Goal: Information Seeking & Learning: Learn about a topic

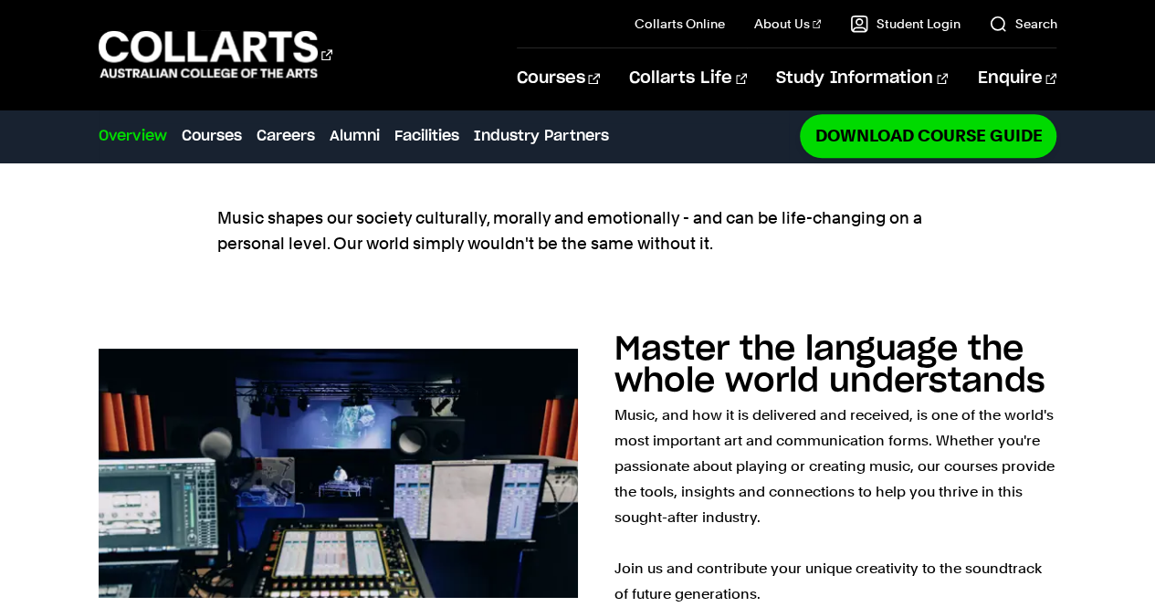
scroll to position [793, 0]
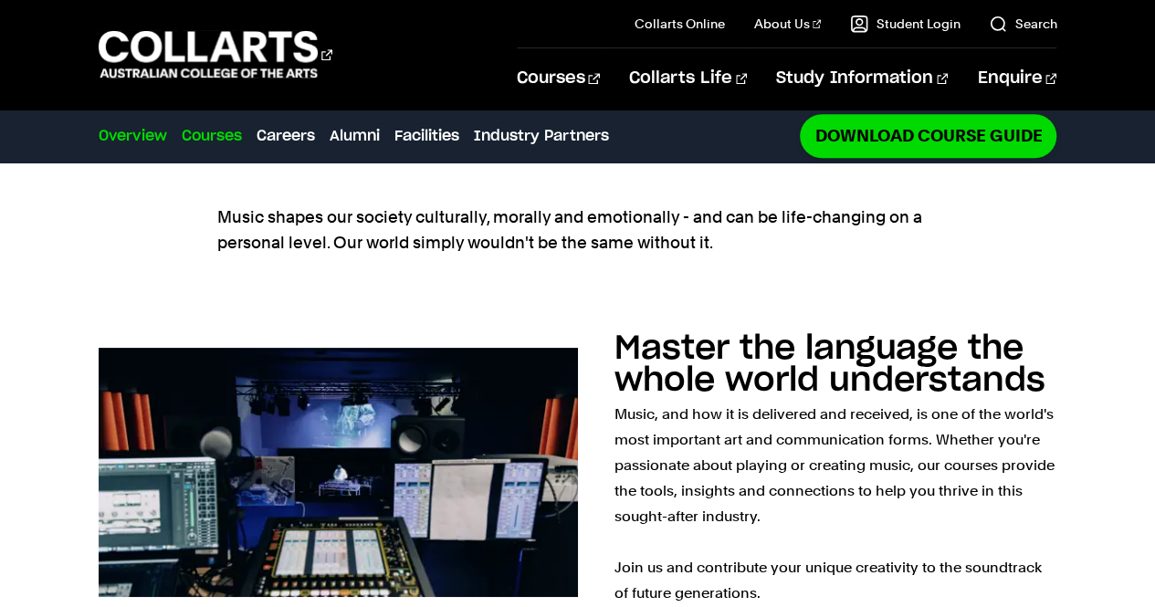
click at [223, 143] on link "Courses" at bounding box center [212, 136] width 60 height 22
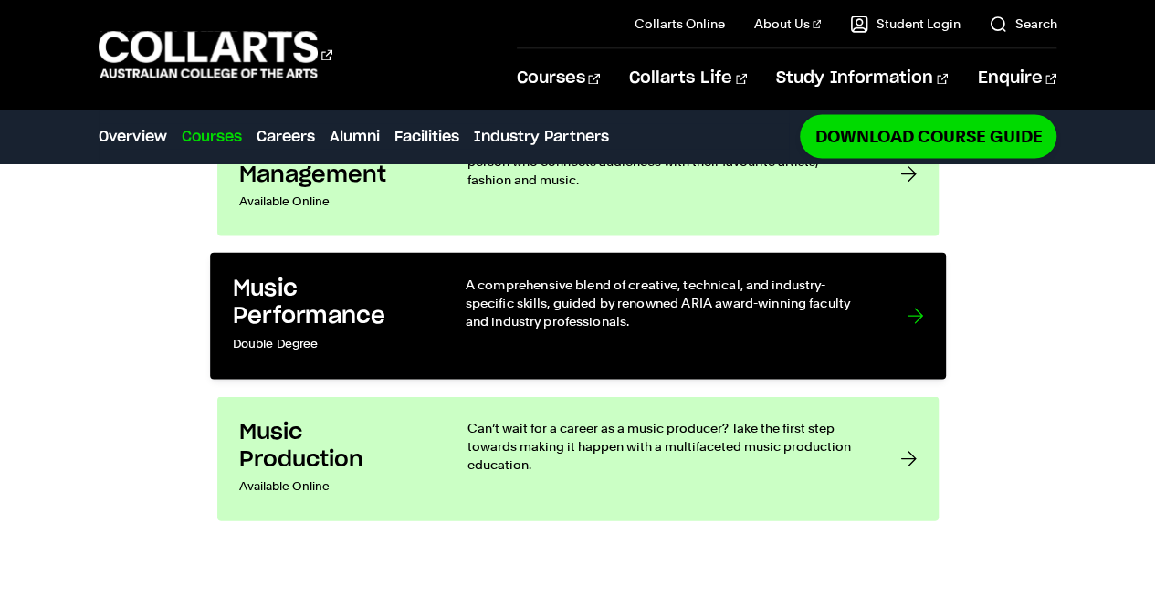
scroll to position [1645, 0]
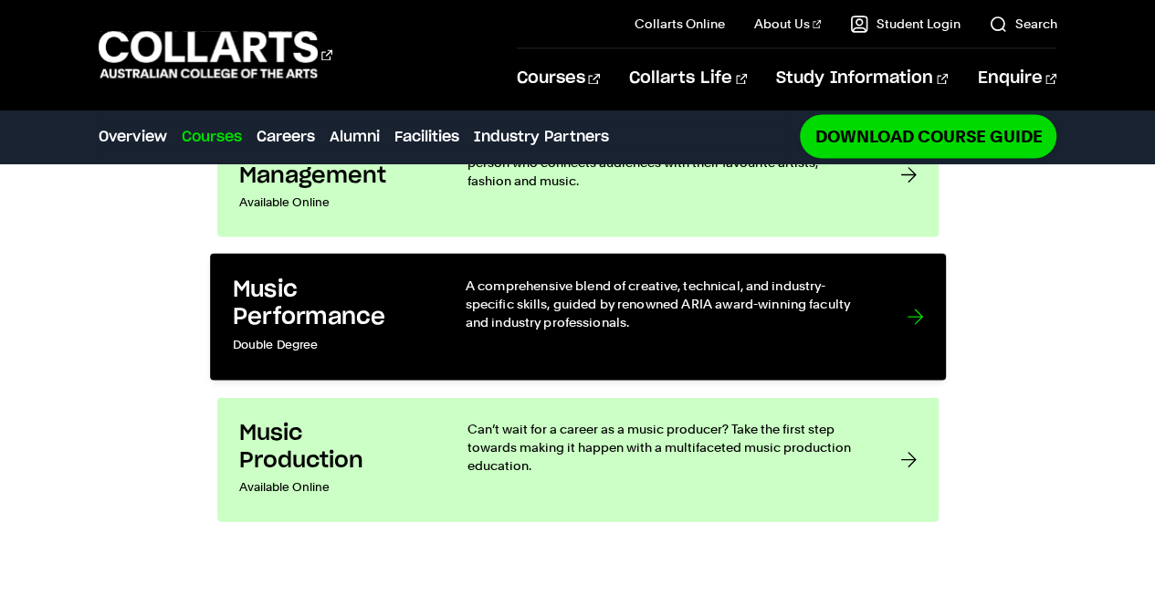
click at [732, 287] on p "A comprehensive blend of creative, technical, and industry-specific skills, gui…" at bounding box center [667, 305] width 405 height 56
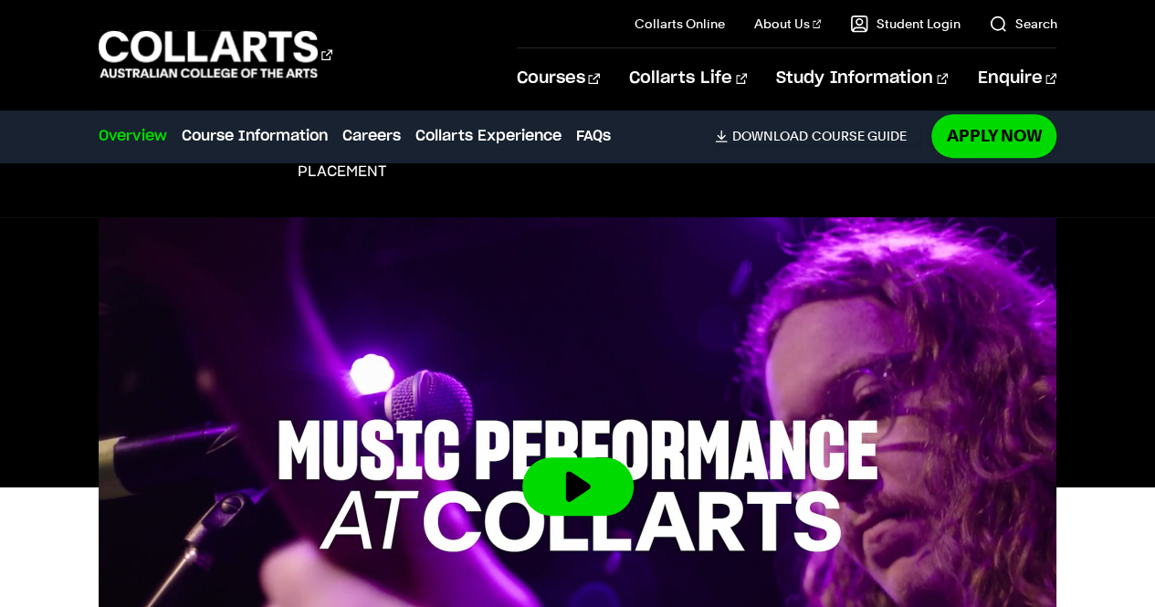
scroll to position [339, 0]
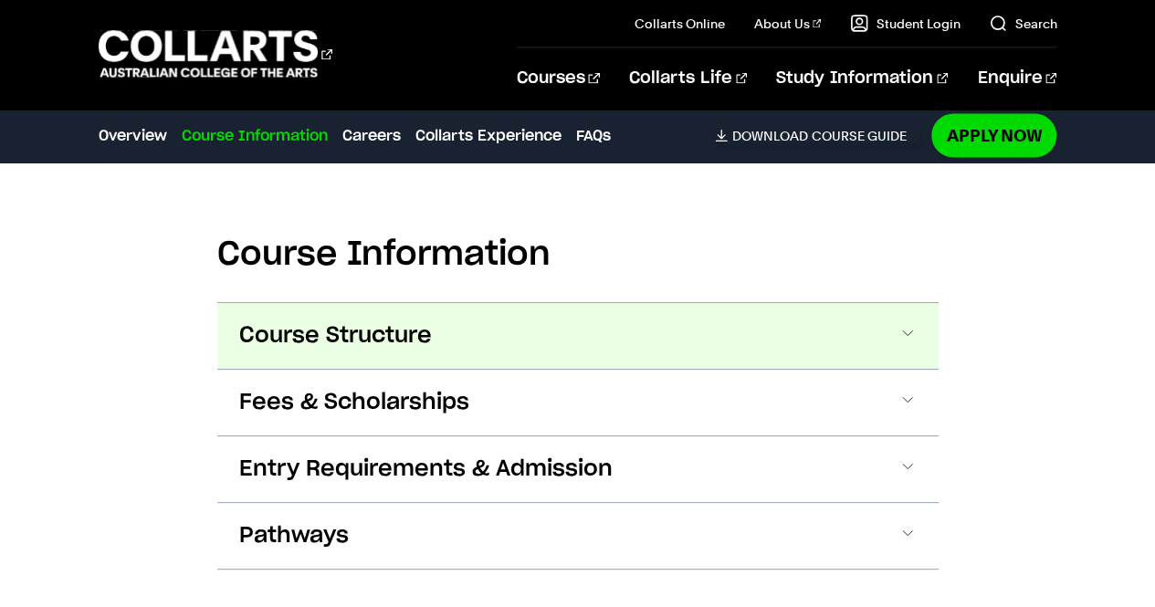
click at [619, 326] on button "Course Structure" at bounding box center [578, 336] width 722 height 66
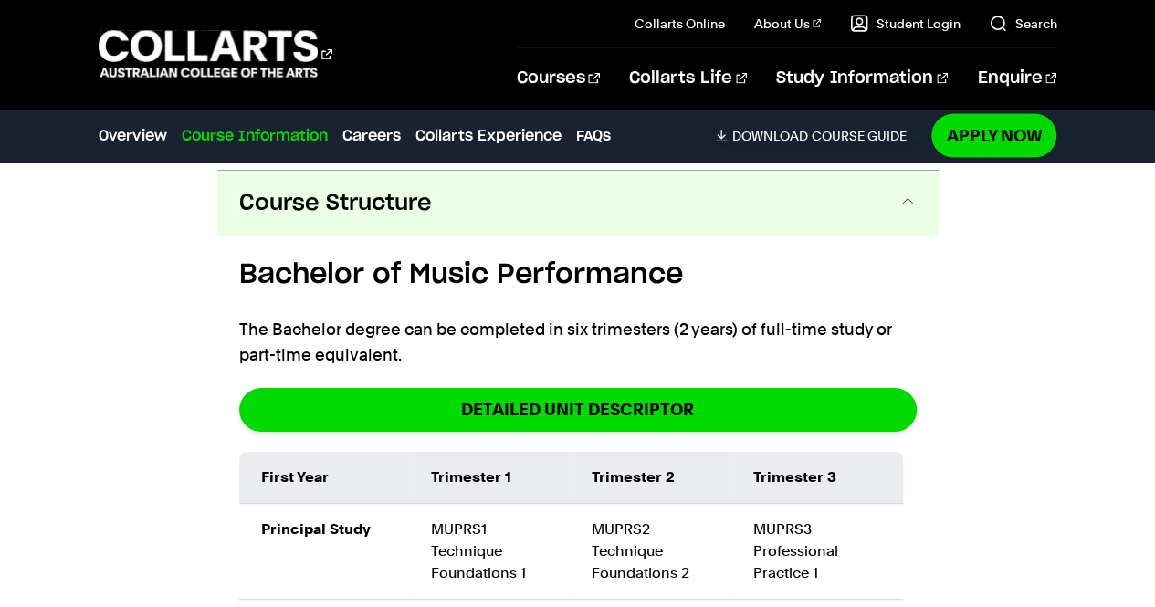
scroll to position [1876, 0]
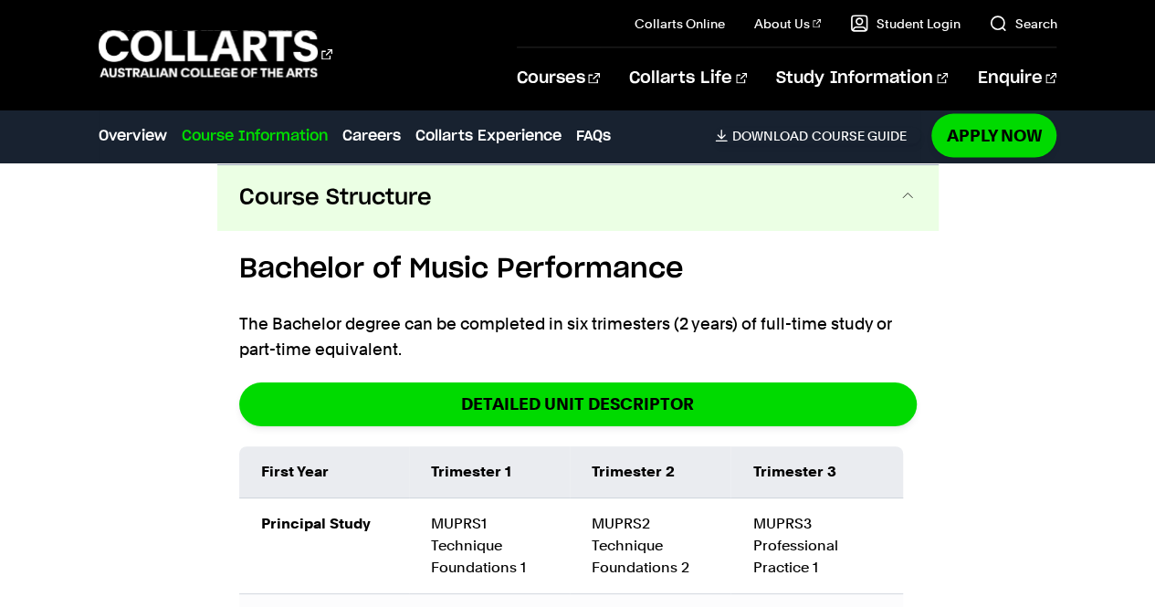
click at [608, 257] on h5 "Bachelor of Music Performance" at bounding box center [578, 269] width 678 height 41
click at [570, 204] on button "Course Structure" at bounding box center [578, 198] width 722 height 66
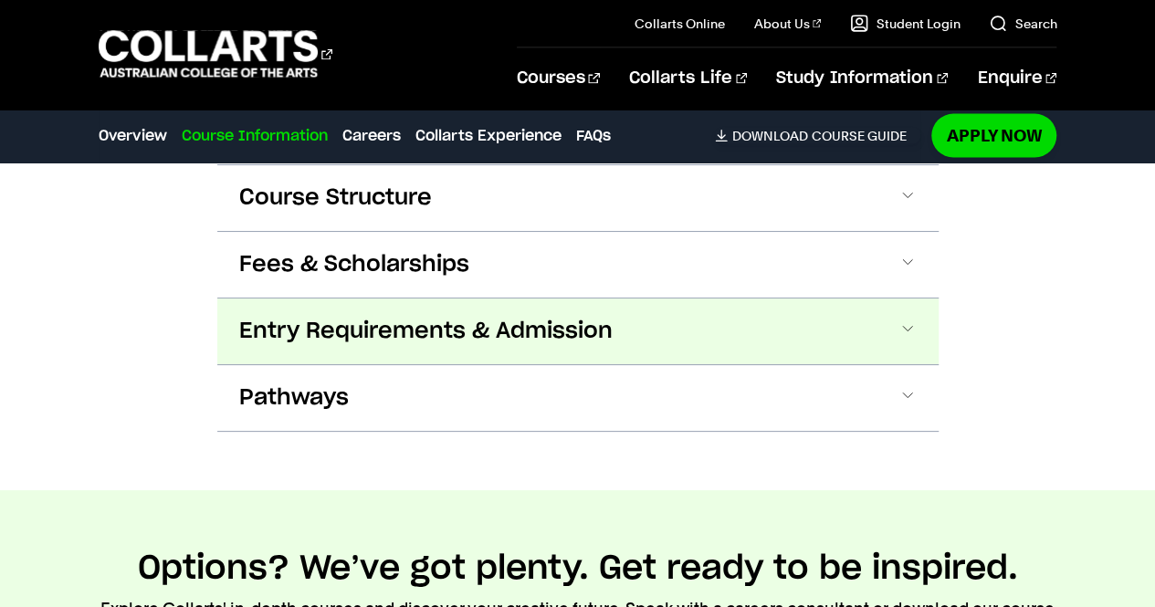
click at [591, 321] on span "Entry Requirements & Admission" at bounding box center [426, 331] width 374 height 29
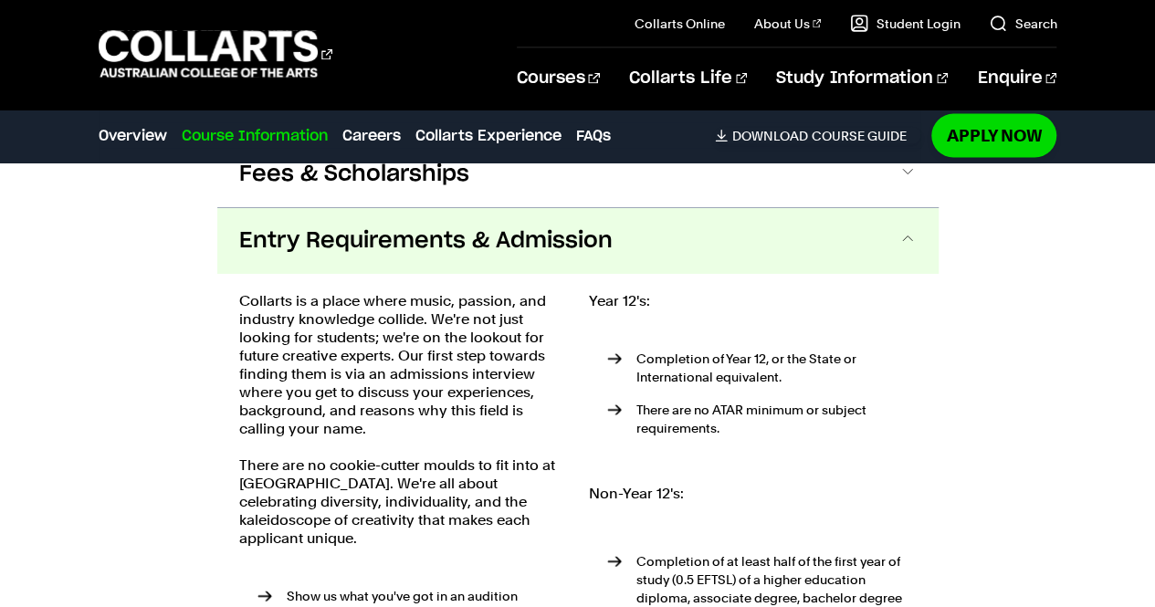
scroll to position [2008, 0]
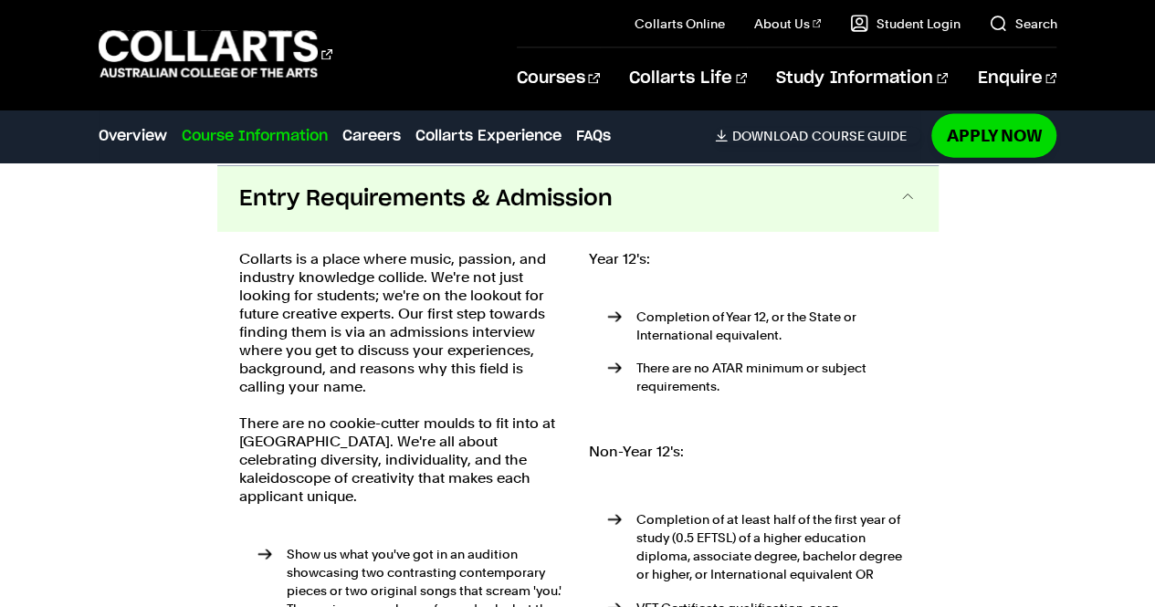
click at [557, 206] on span "Entry Requirements & Admission" at bounding box center [426, 198] width 374 height 29
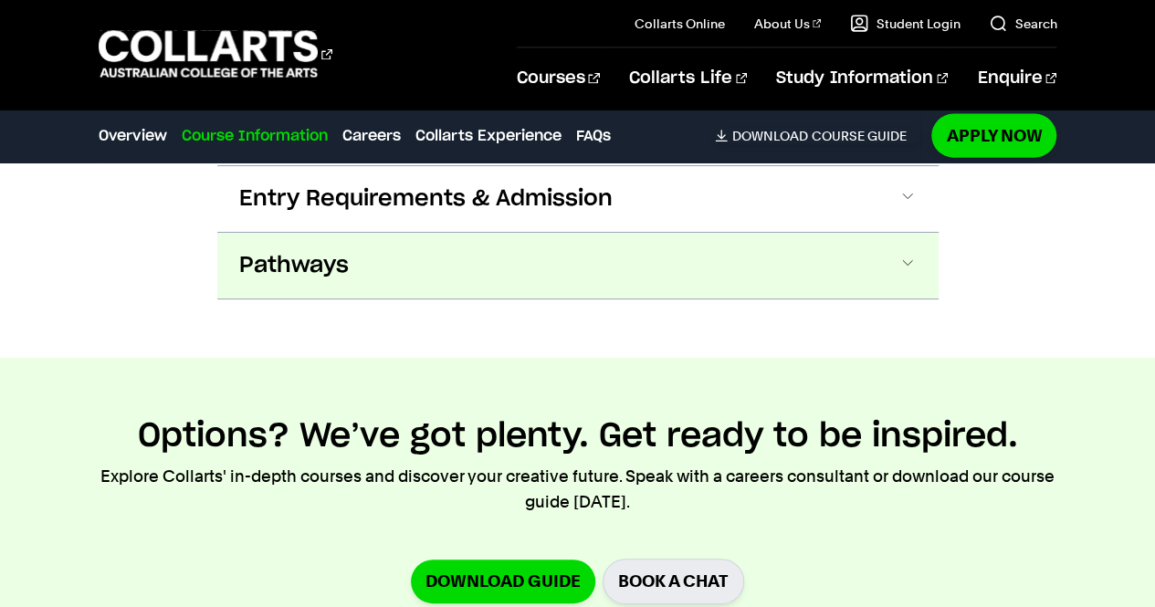
click at [569, 279] on button "Pathways" at bounding box center [578, 266] width 722 height 66
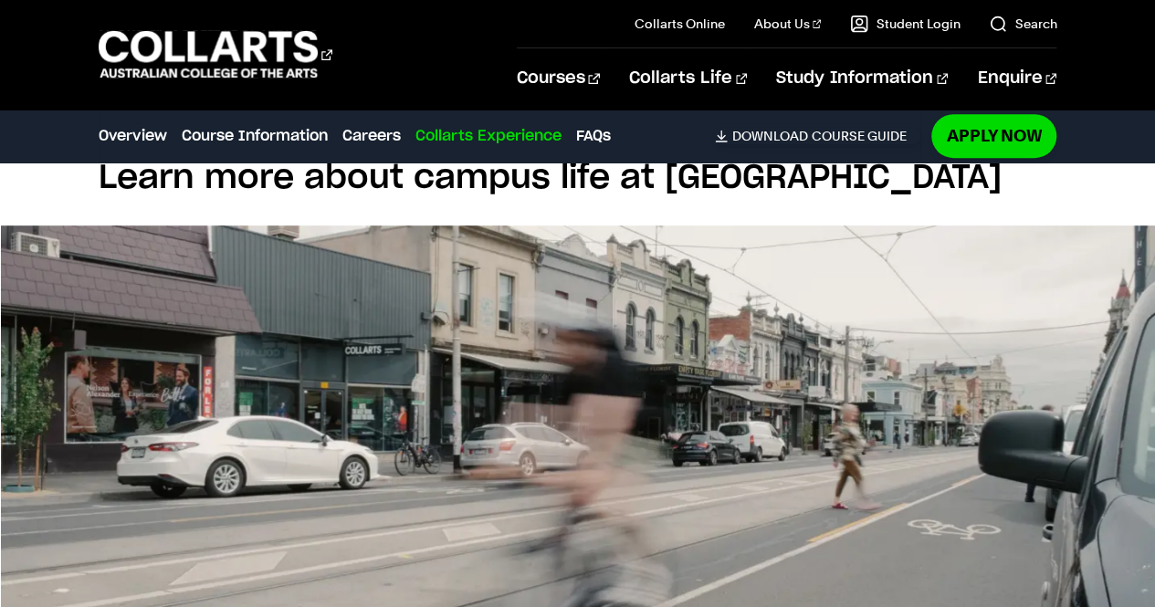
scroll to position [3950, 0]
